Goal: Transaction & Acquisition: Purchase product/service

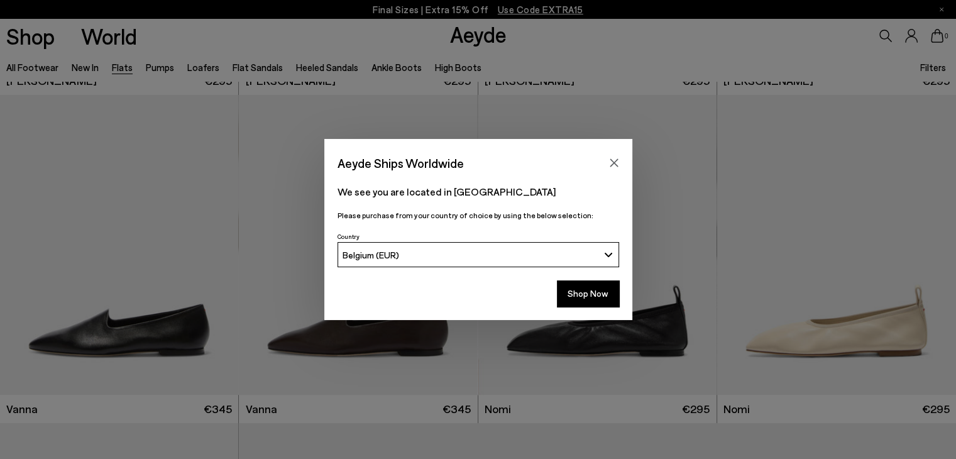
scroll to position [314, 0]
click at [611, 165] on icon "Close" at bounding box center [613, 163] width 8 height 8
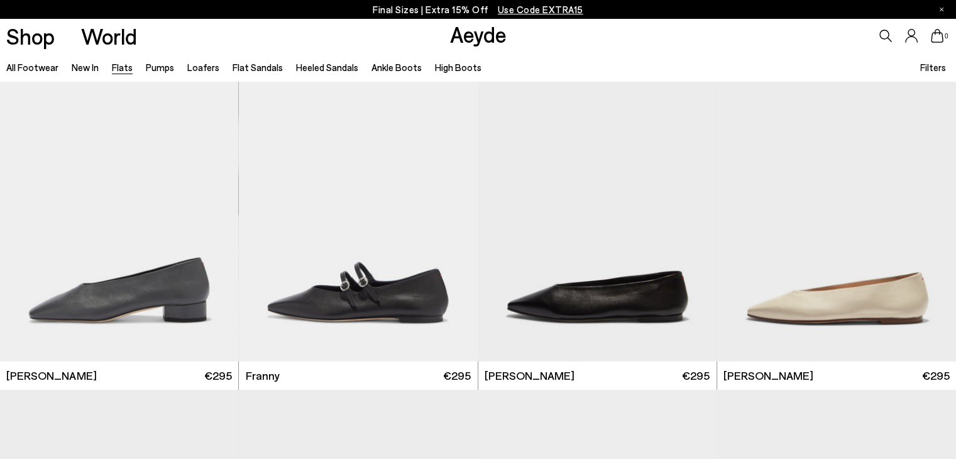
scroll to position [3393, 0]
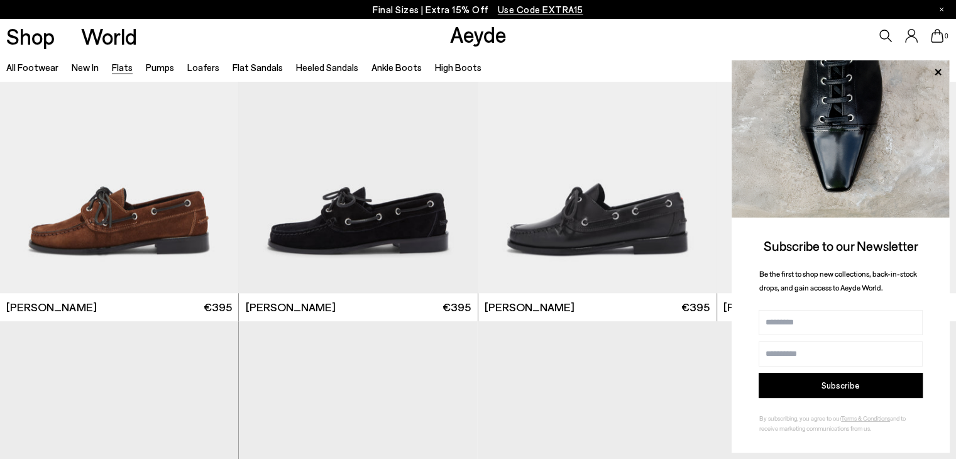
scroll to position [5870, 0]
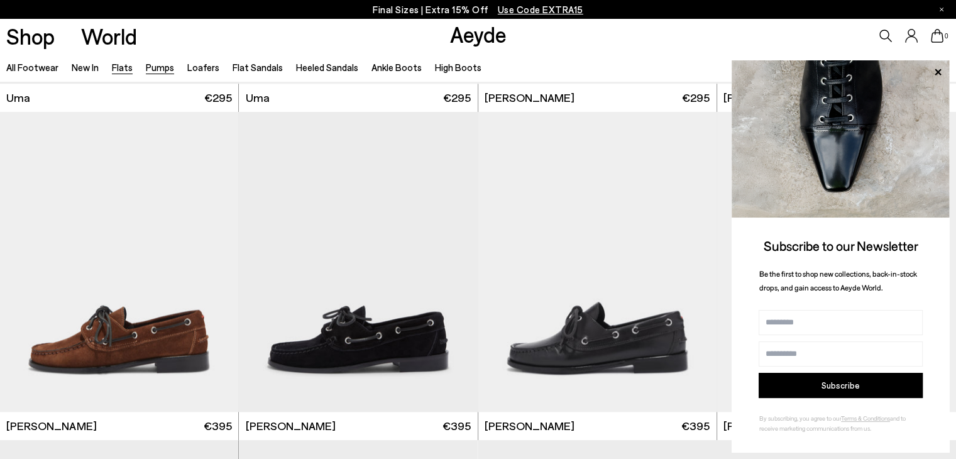
click at [160, 63] on link "Pumps" at bounding box center [160, 67] width 28 height 11
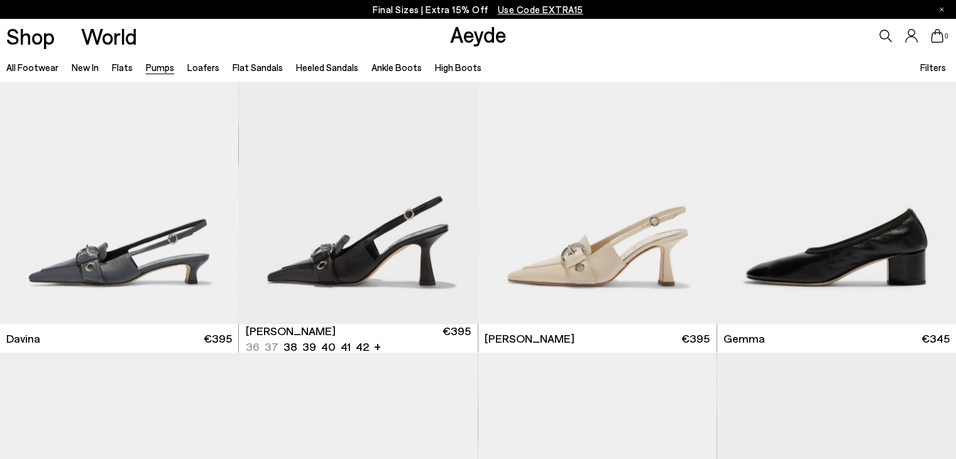
scroll to position [2702, 0]
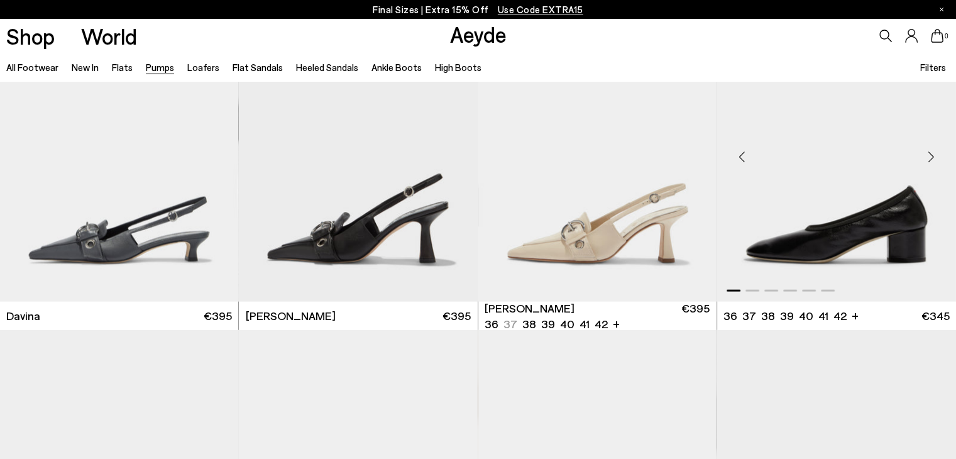
click at [862, 243] on img "1 / 6" at bounding box center [836, 153] width 239 height 300
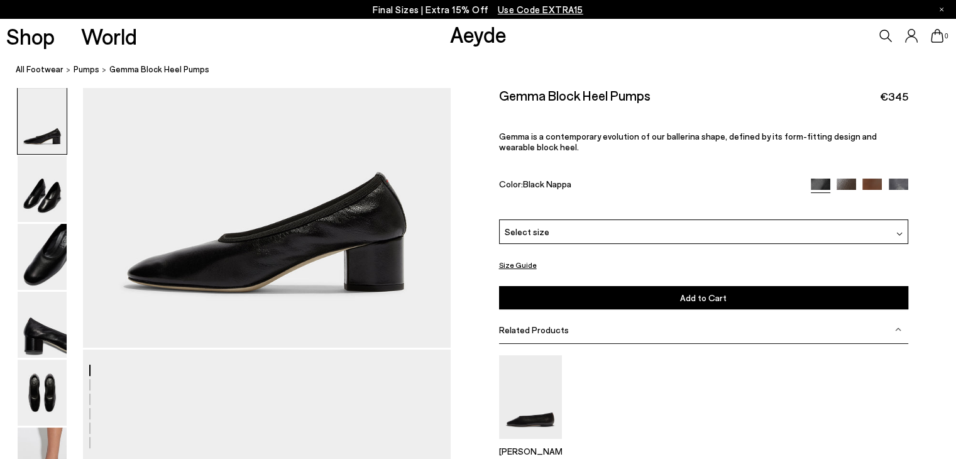
scroll to position [188, 0]
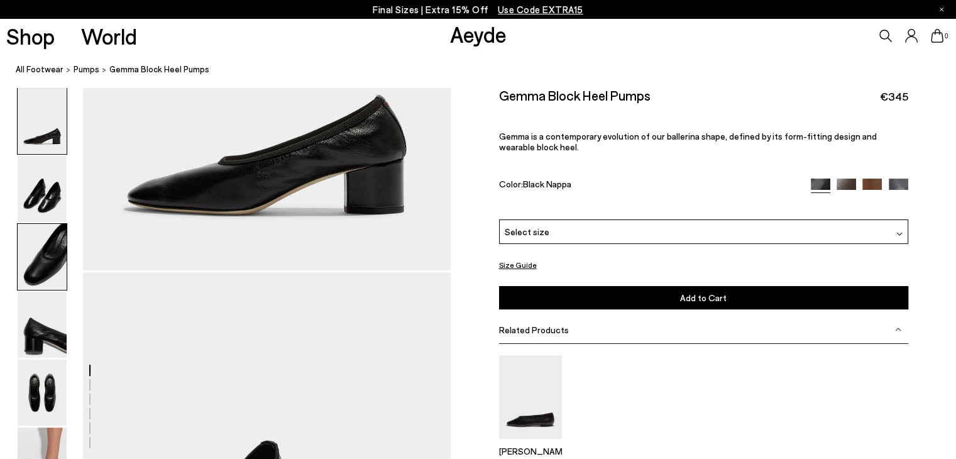
click at [31, 263] on img at bounding box center [42, 257] width 49 height 66
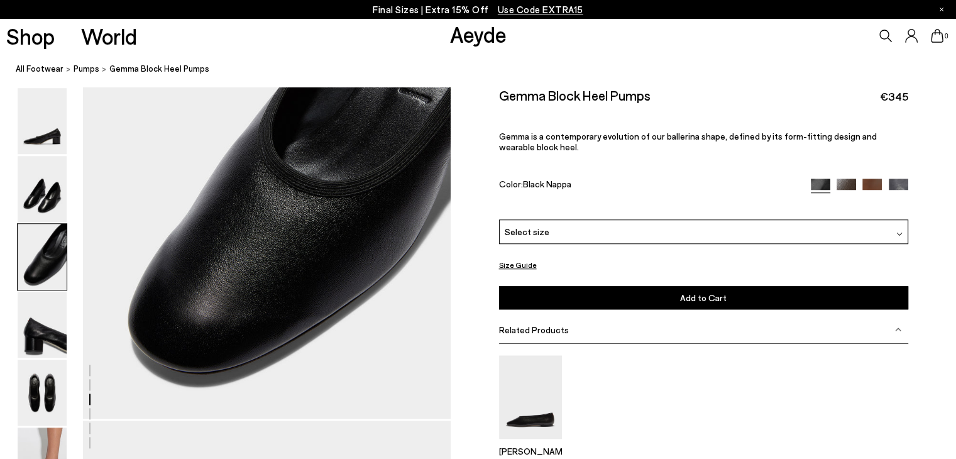
scroll to position [992, 0]
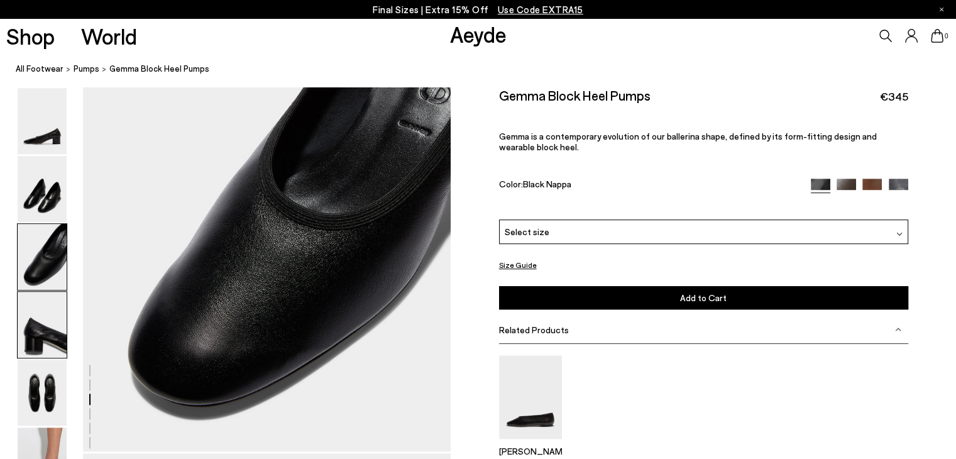
click at [28, 325] on img at bounding box center [42, 325] width 49 height 66
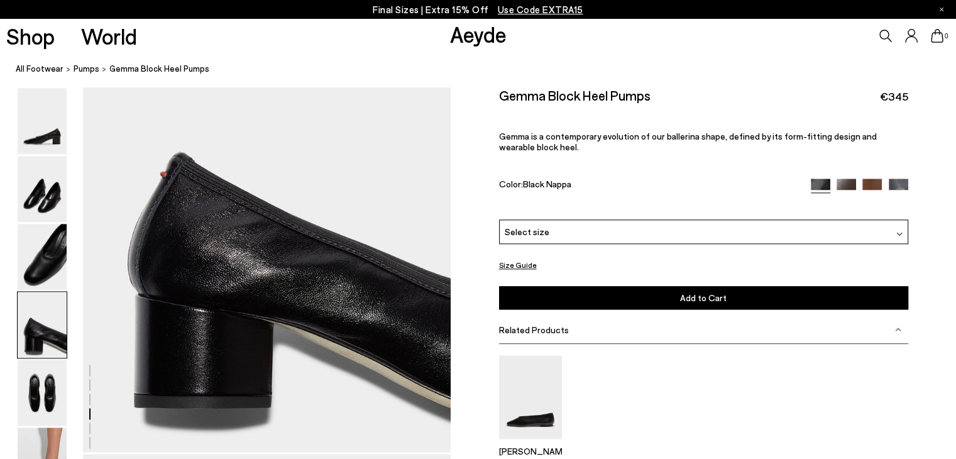
click at [55, 333] on img at bounding box center [42, 325] width 49 height 66
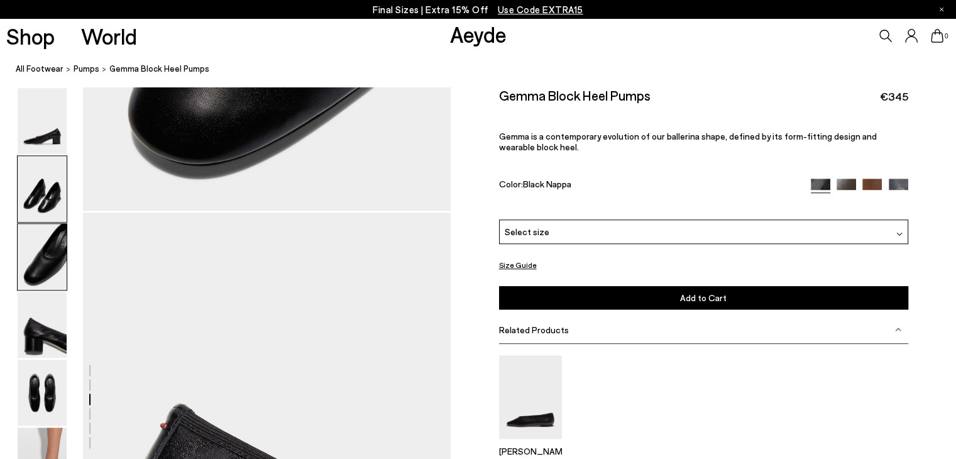
click at [33, 178] on img at bounding box center [42, 189] width 49 height 66
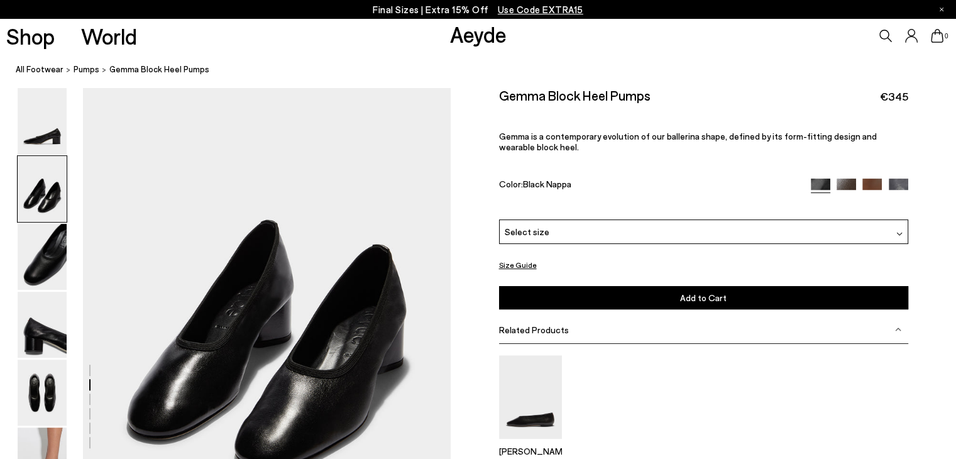
scroll to position [500, 0]
